Goal: Check status: Check status

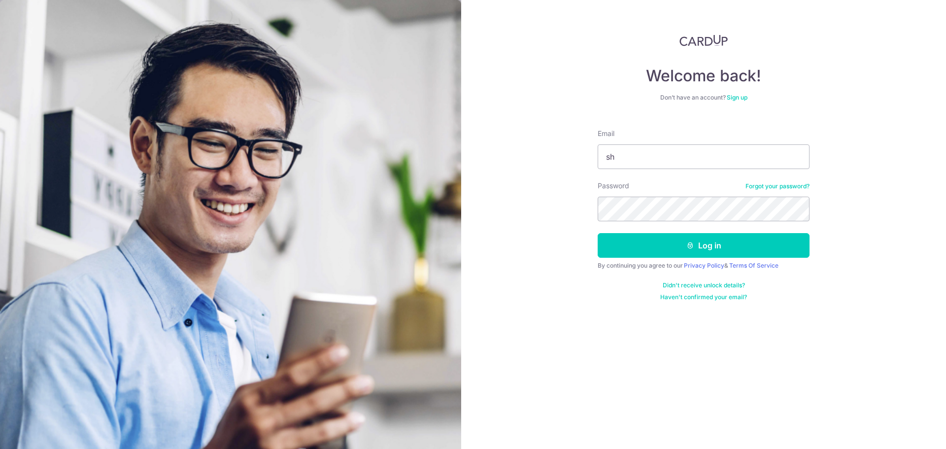
type input "s"
type input "[EMAIL_ADDRESS][DOMAIN_NAME]"
click at [598, 233] on button "Log in" at bounding box center [704, 245] width 212 height 25
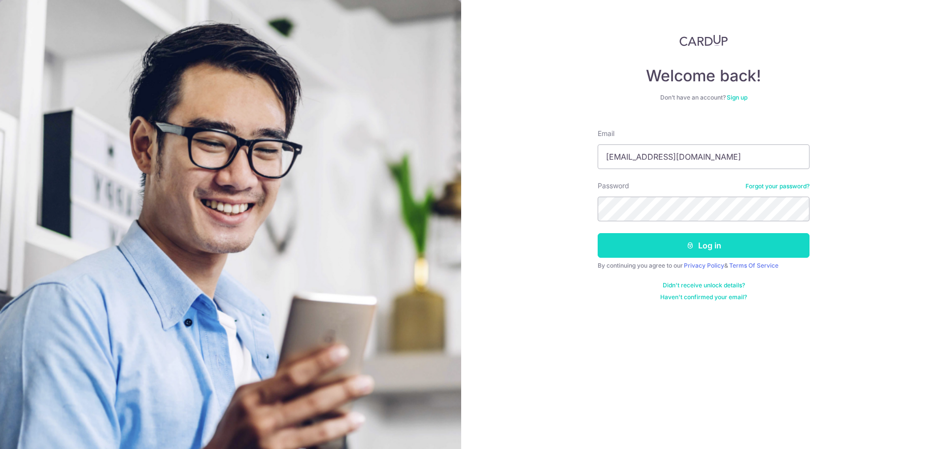
click at [676, 241] on button "Log in" at bounding box center [704, 245] width 212 height 25
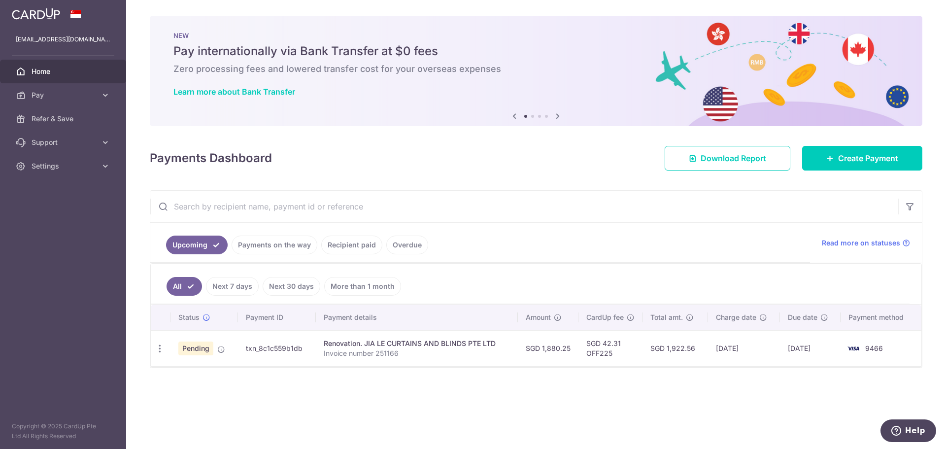
click at [192, 353] on span "Pending" at bounding box center [195, 349] width 35 height 14
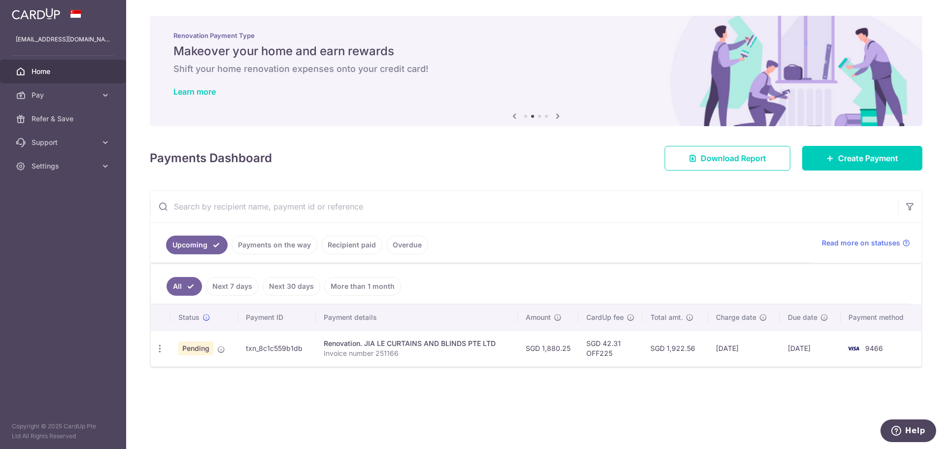
click at [274, 353] on td "txn_8c1c559b1db" at bounding box center [277, 348] width 78 height 36
click at [202, 348] on span "Pending" at bounding box center [195, 349] width 35 height 14
